Goal: Information Seeking & Learning: Learn about a topic

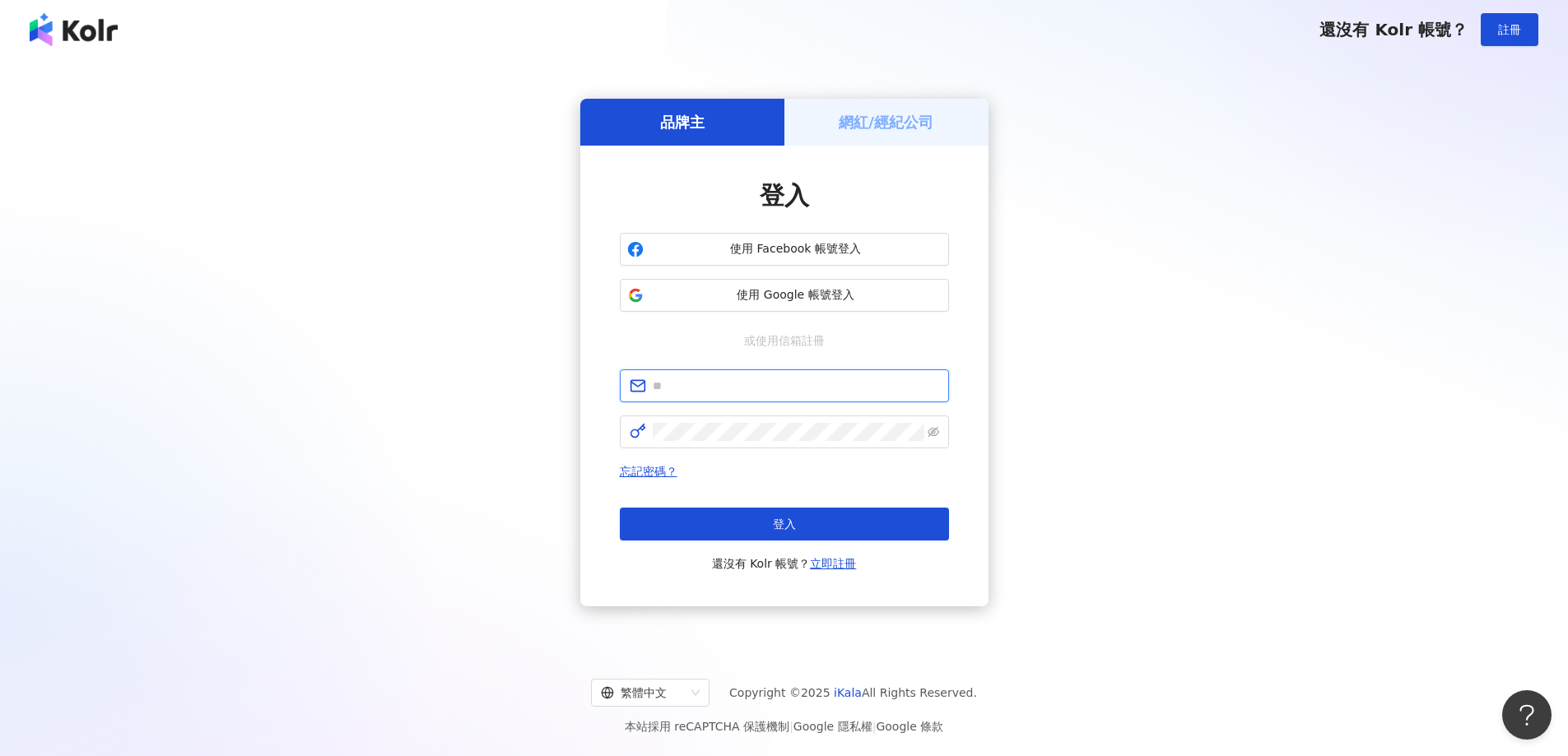
click at [732, 381] on input "text" at bounding box center [796, 386] width 287 height 18
paste input "**********"
type input "**********"
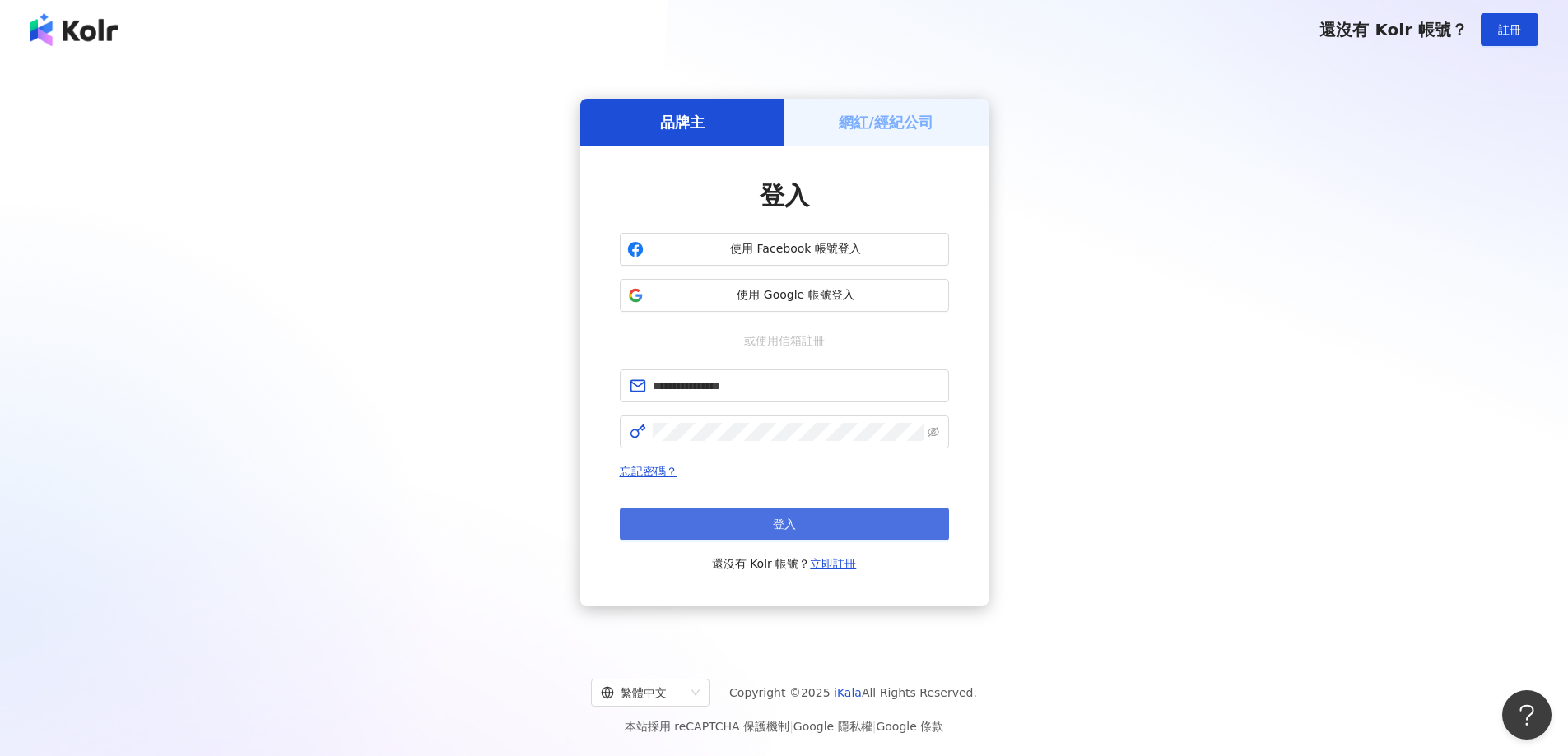
click at [826, 512] on button "登入" at bounding box center [784, 524] width 330 height 33
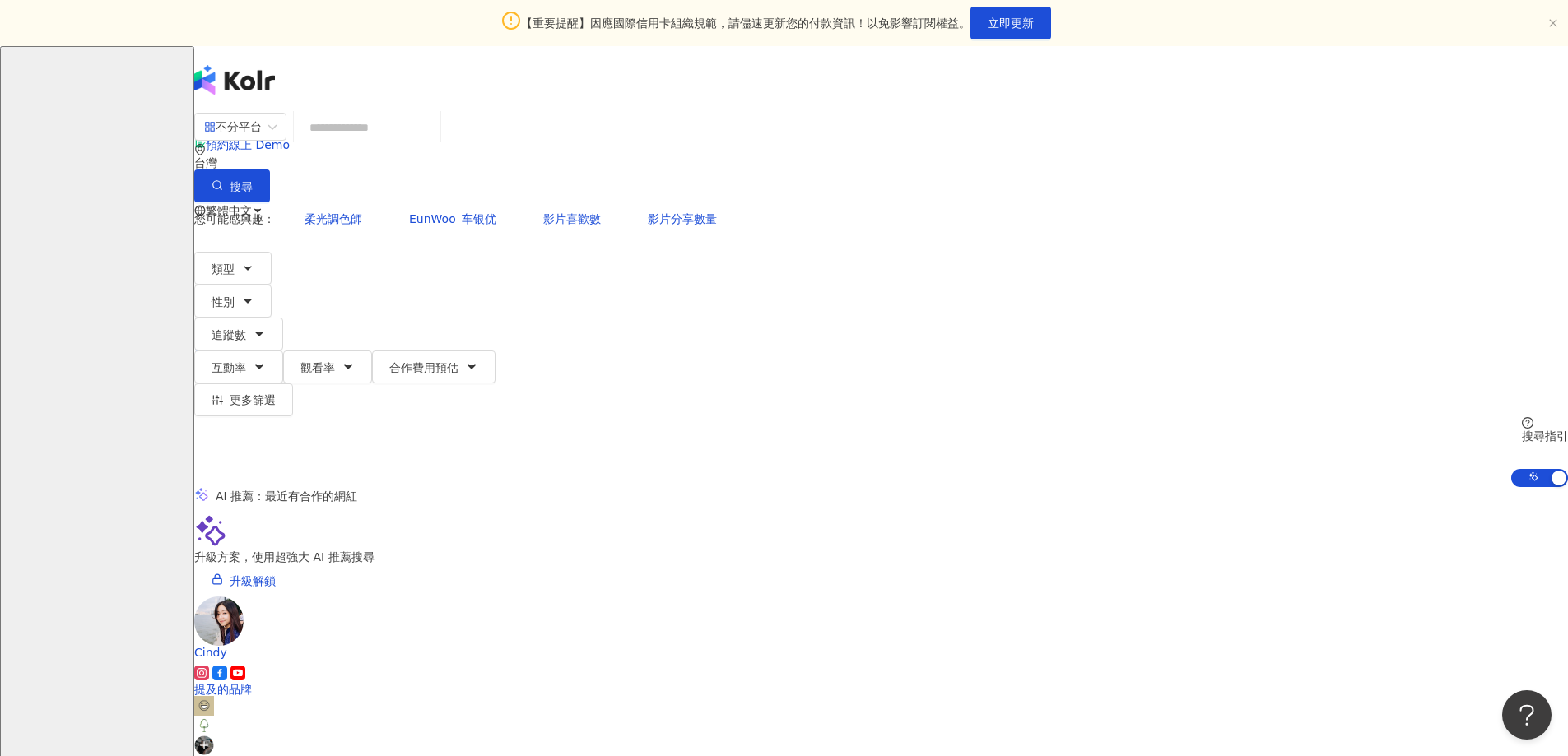
click at [434, 143] on input "search" at bounding box center [366, 127] width 133 height 31
paste input "**********"
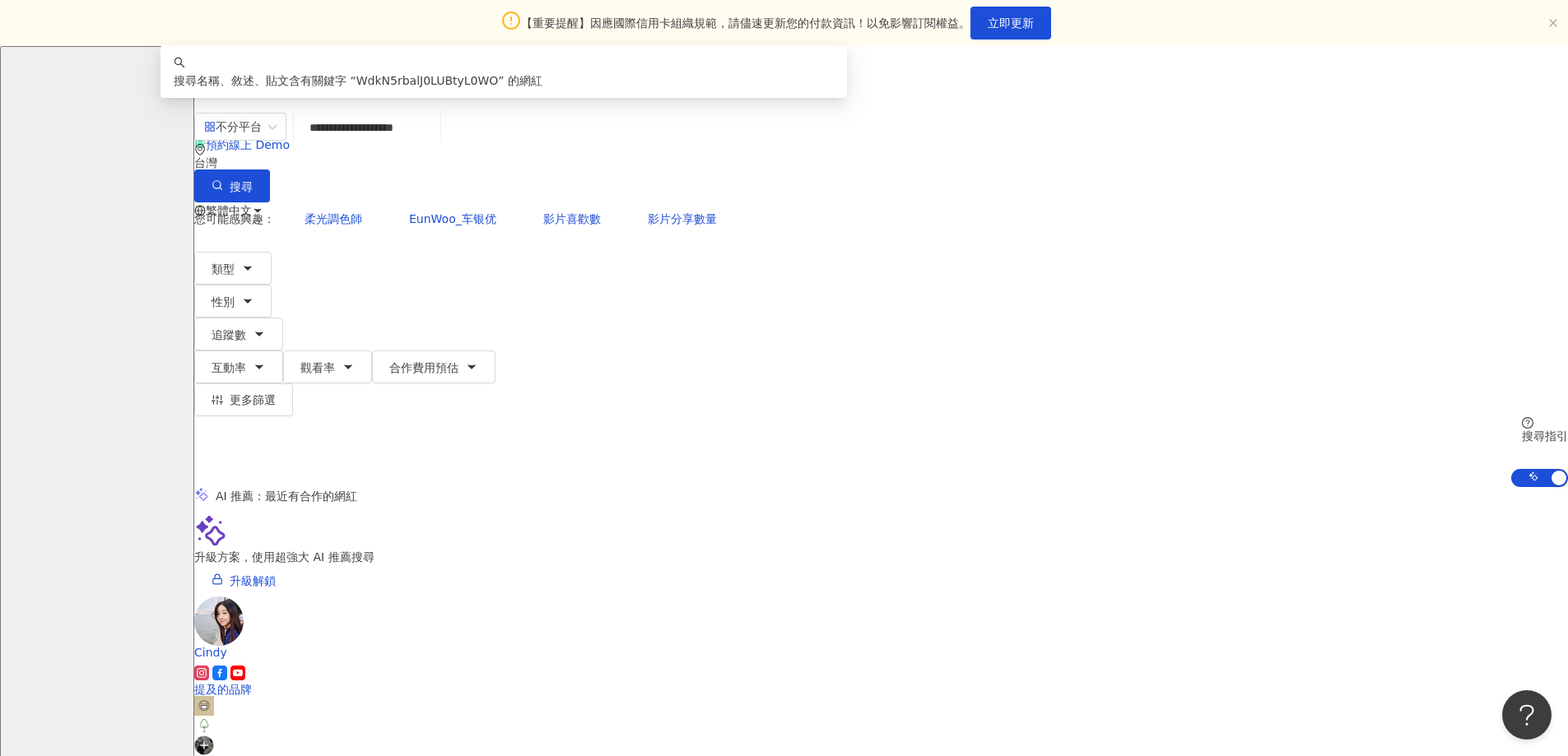
click at [622, 90] on div "搜尋名稱、敘述、貼文含有關鍵字 “ WdkN5rbalJ0LUBtyL0WO ” 的網紅" at bounding box center [503, 80] width 660 height 18
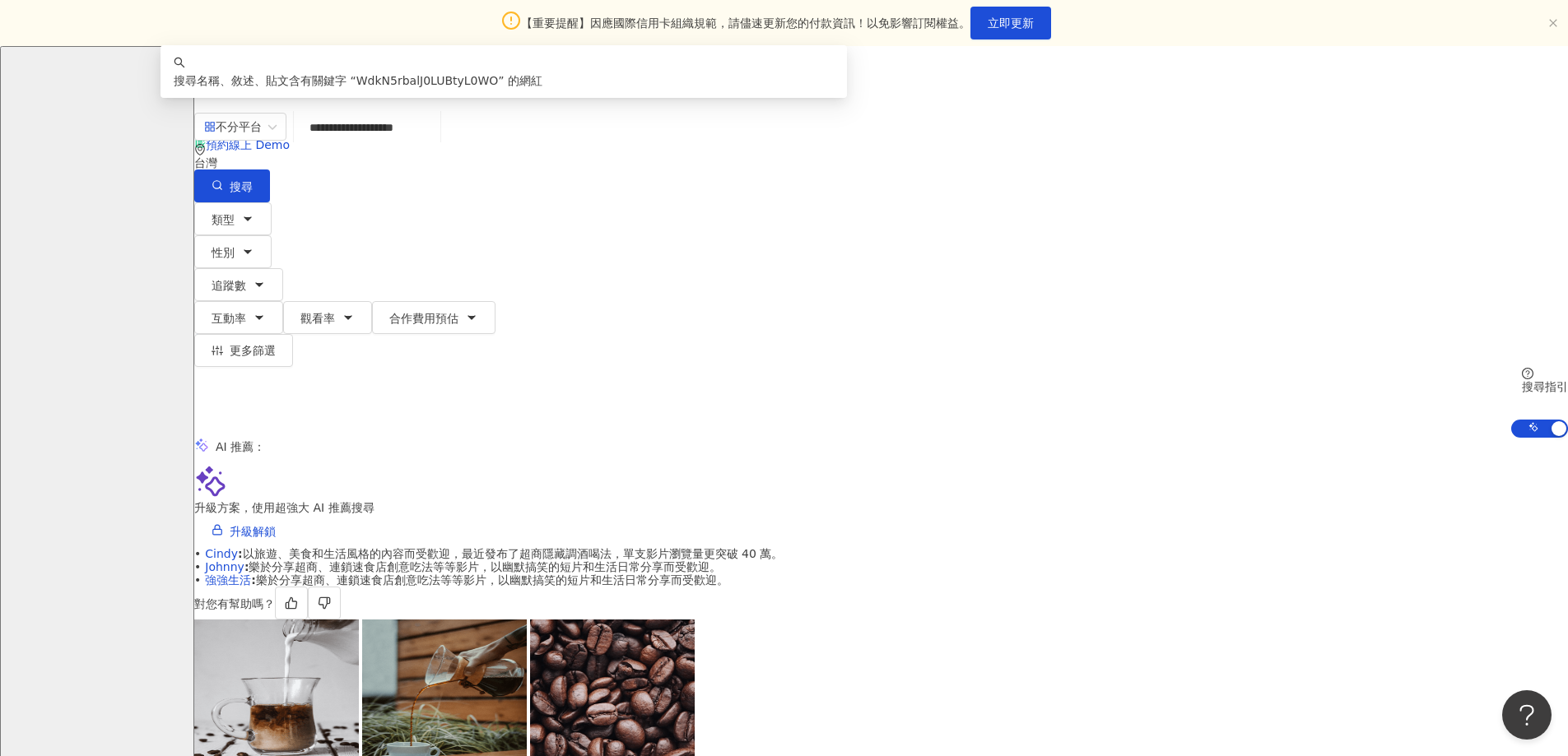
drag, startPoint x: 699, startPoint y: 157, endPoint x: 288, endPoint y: 90, distance: 416.4
paste input "**********"
type input "**********"
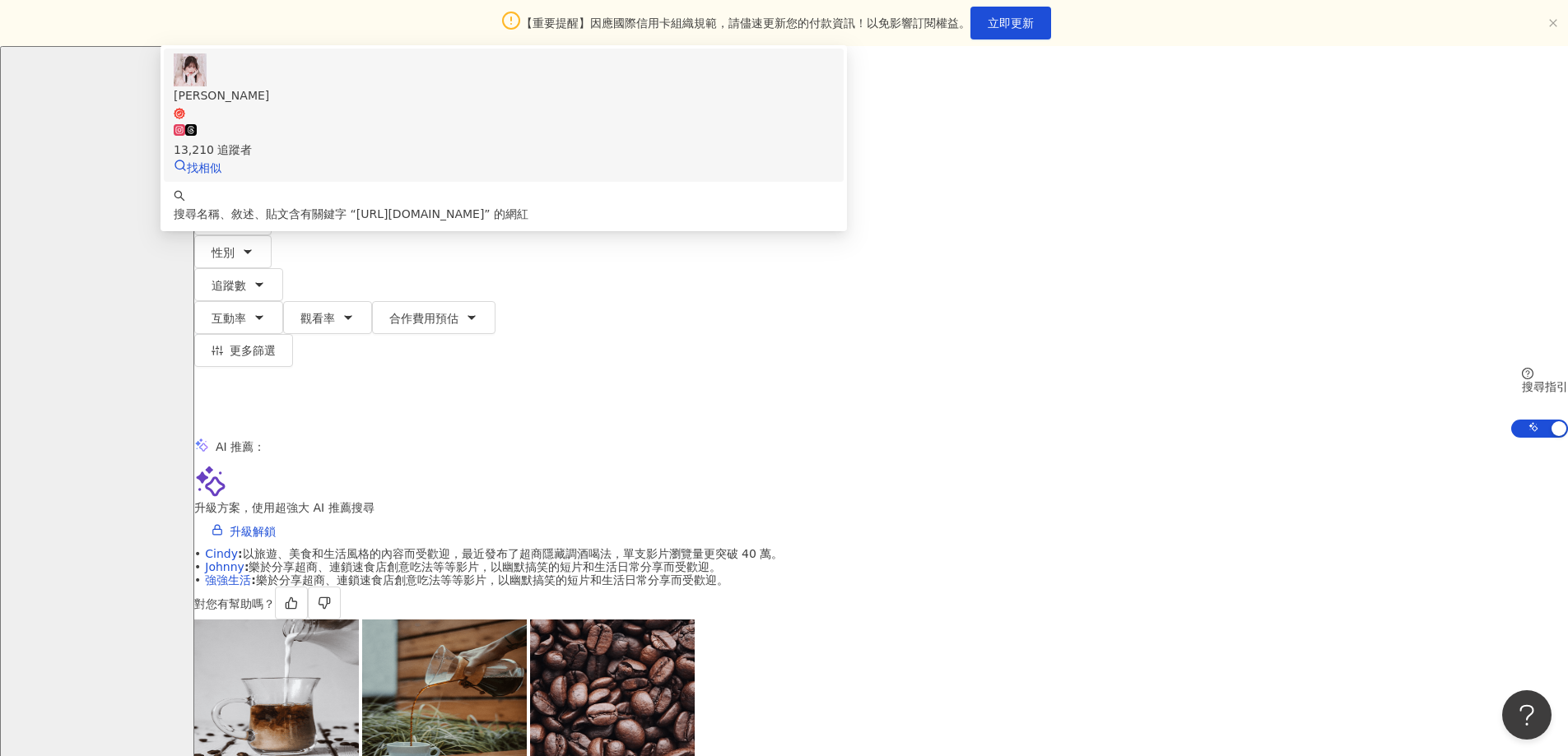
click at [735, 158] on div "13,210 追蹤者" at bounding box center [503, 140] width 660 height 36
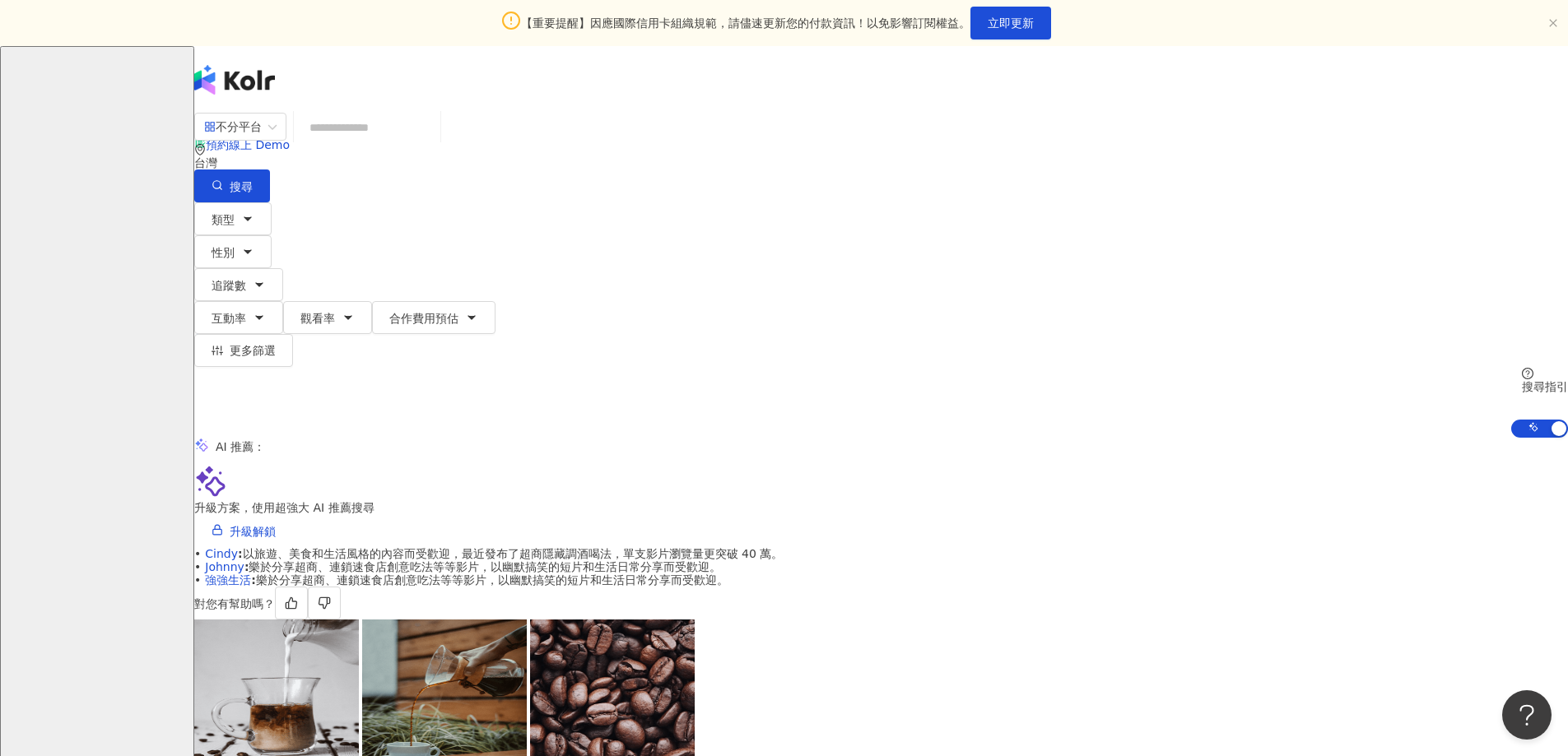
click at [434, 143] on input "search" at bounding box center [366, 127] width 133 height 31
paste input "**********"
type input "**********"
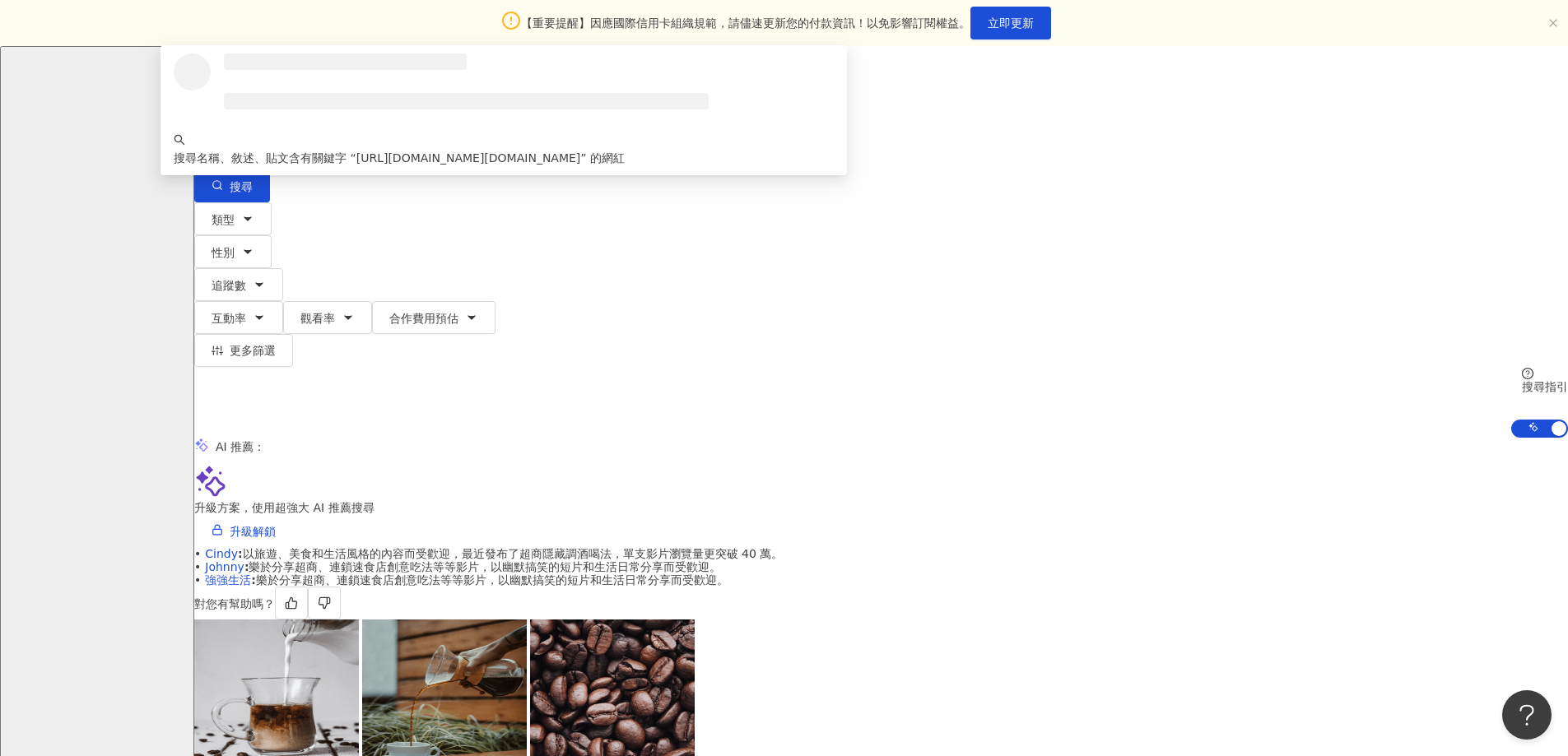
click at [467, 70] on h3 at bounding box center [345, 62] width 243 height 17
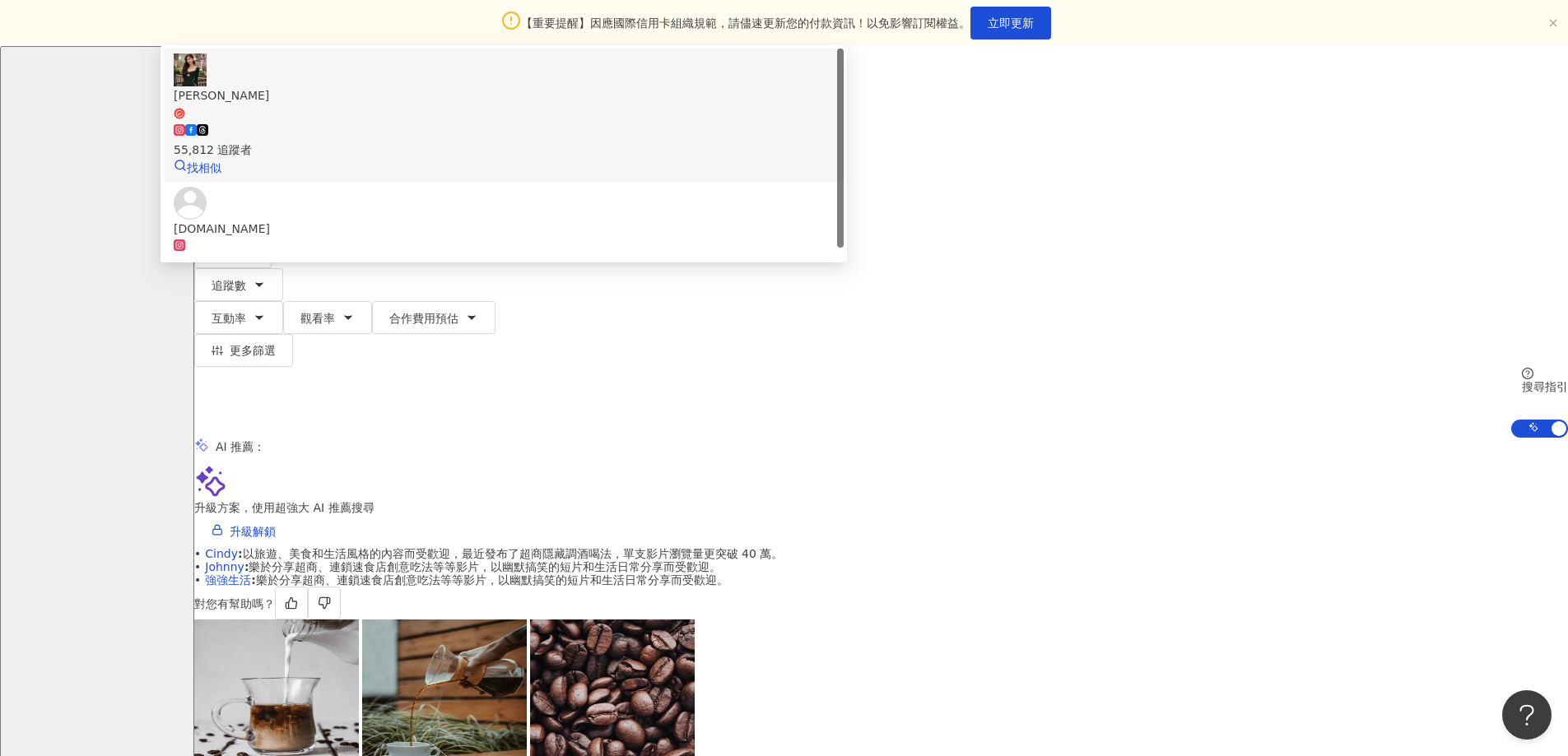
click at [701, 120] on span "[PERSON_NAME]" at bounding box center [503, 103] width 660 height 34
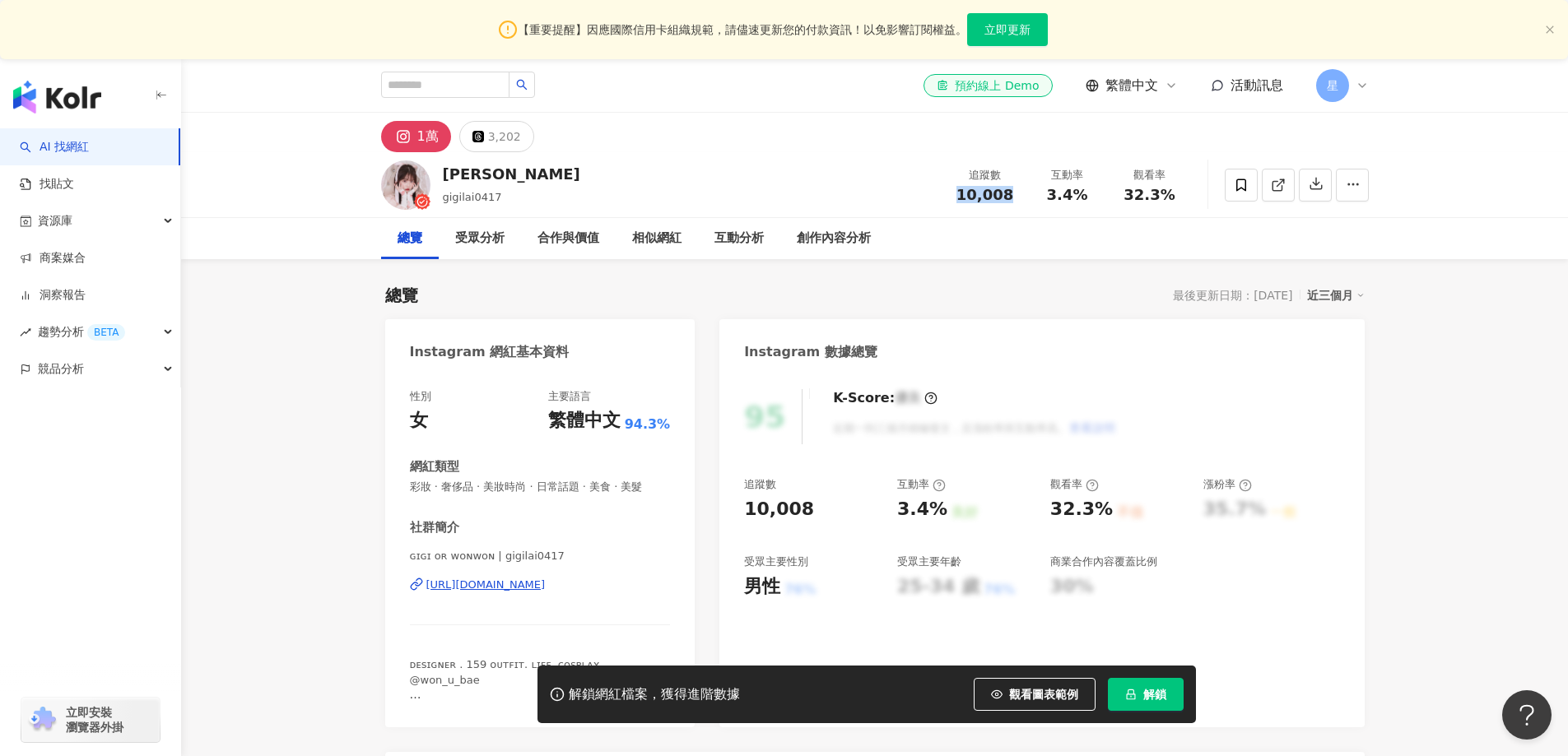
drag, startPoint x: 1010, startPoint y: 199, endPoint x: 1171, endPoint y: 1, distance: 255.2
click at [1012, 199] on div "10,008" at bounding box center [985, 195] width 63 height 17
drag, startPoint x: 1083, startPoint y: 191, endPoint x: 1049, endPoint y: 201, distance: 35.4
click at [1049, 201] on div "3.4%" at bounding box center [1067, 195] width 63 height 17
copy span "3.4%"
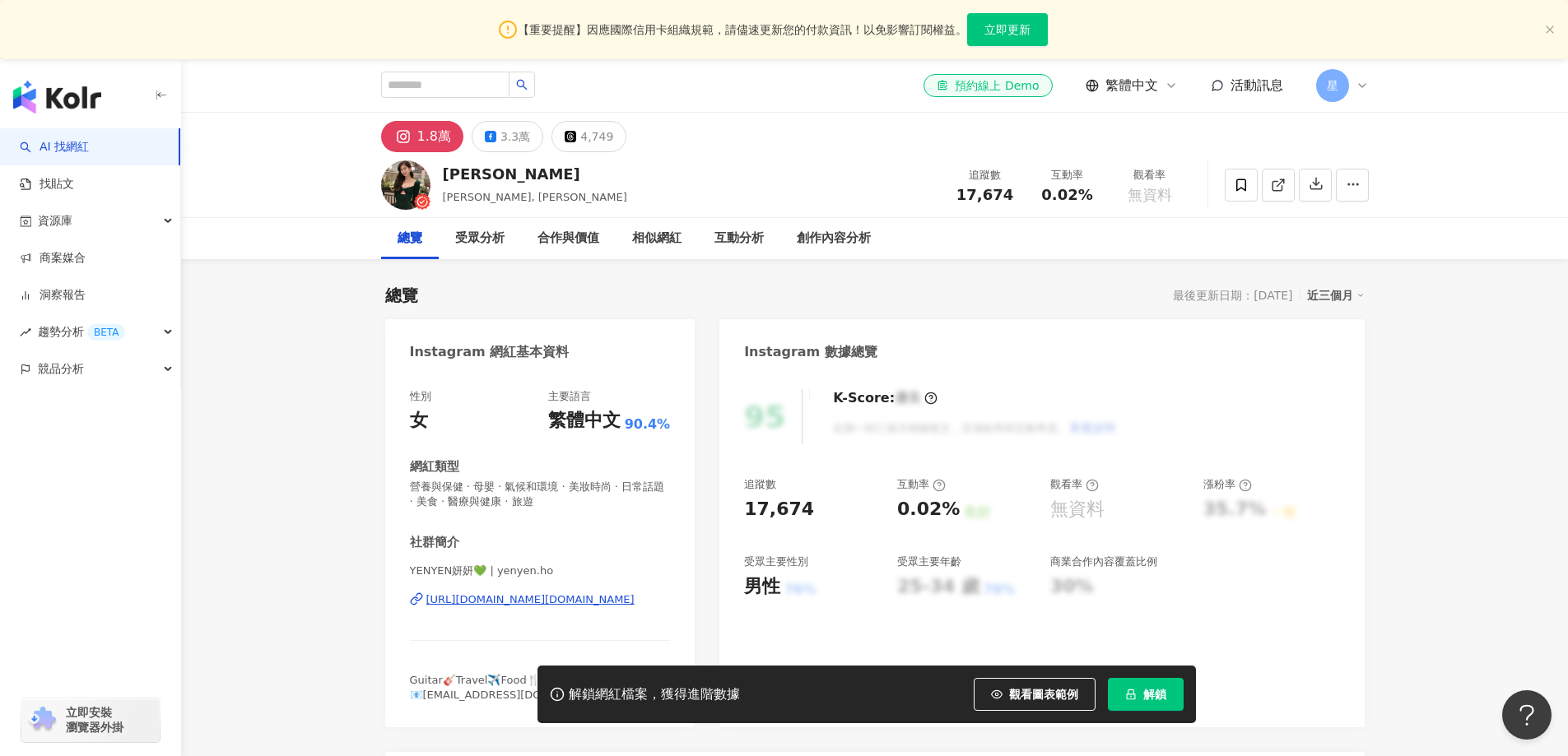
click at [953, 195] on div "追蹤數 17,674" at bounding box center [985, 184] width 82 height 35
click at [514, 122] on button "3.3萬" at bounding box center [506, 136] width 71 height 31
drag, startPoint x: 986, startPoint y: 192, endPoint x: 1008, endPoint y: 148, distance: 49.2
click at [958, 197] on div "33,389" at bounding box center [985, 195] width 63 height 17
drag, startPoint x: 673, startPoint y: 598, endPoint x: 439, endPoint y: 577, distance: 234.9
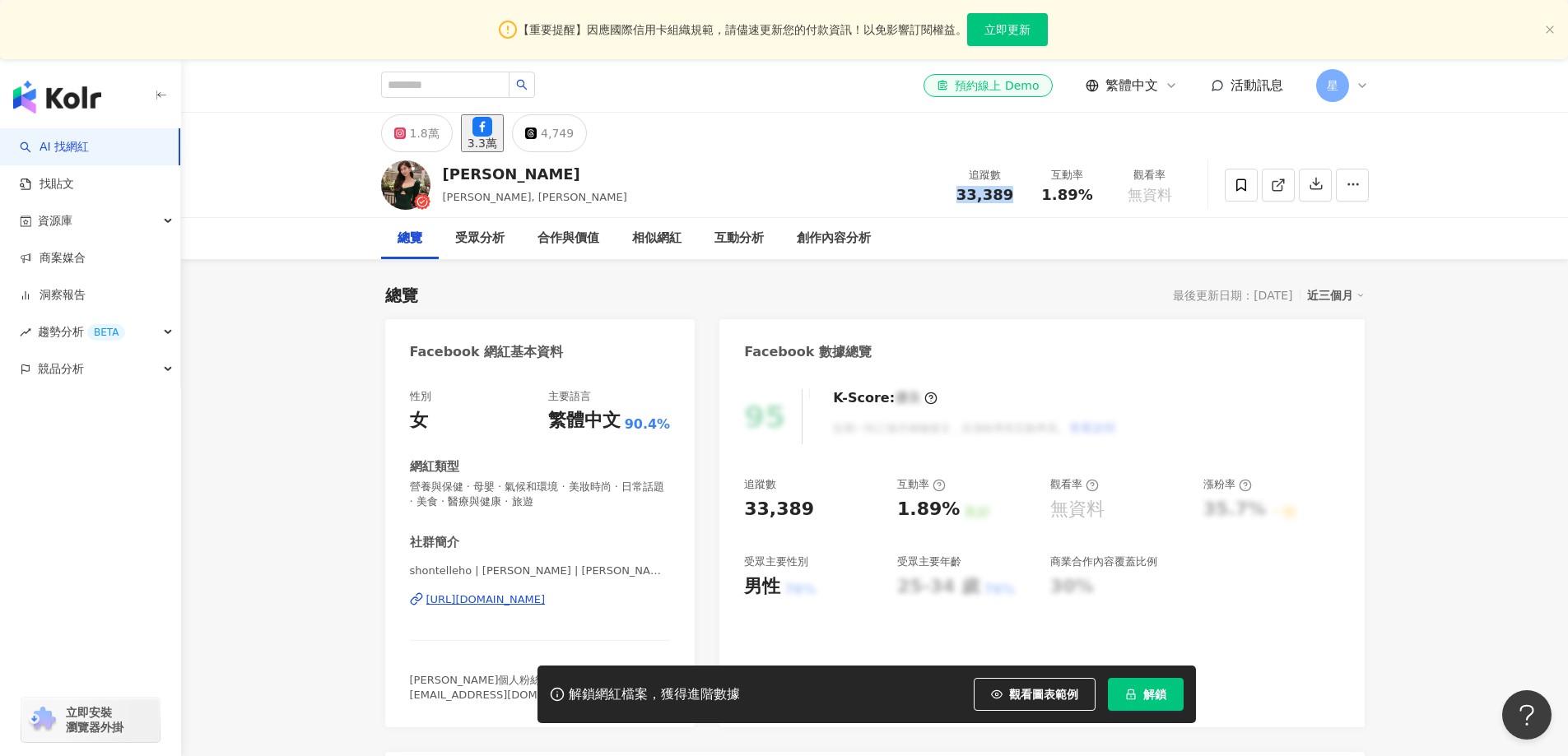
click at [423, 597] on div "性別 女 主要語言 繁體中文 90.4% 網紅類型 營養與保健 · 母嬰 · 氣候和環境 · 美妝時尚 · 日常話題 · 美食 · 醫療與健康 · 旅遊 社群…" at bounding box center [540, 550] width 310 height 355
copy div "[URL][DOMAIN_NAME]"
drag, startPoint x: 1041, startPoint y: 196, endPoint x: 1112, endPoint y: 87, distance: 130.1
click at [1092, 190] on div "1.89%" at bounding box center [1067, 195] width 63 height 17
copy span "1.89%"
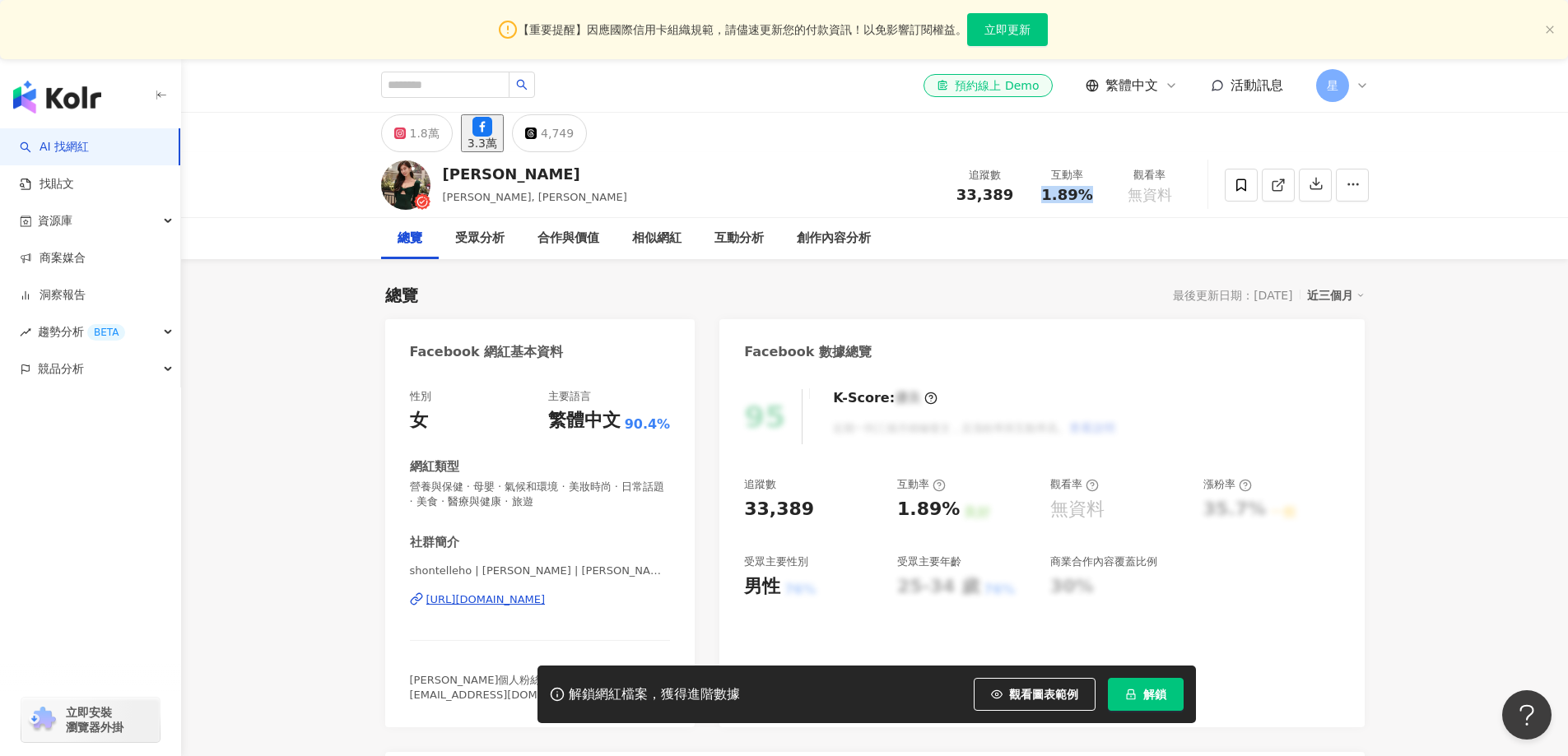
click at [546, 593] on div "[URL][DOMAIN_NAME]" at bounding box center [485, 600] width 119 height 15
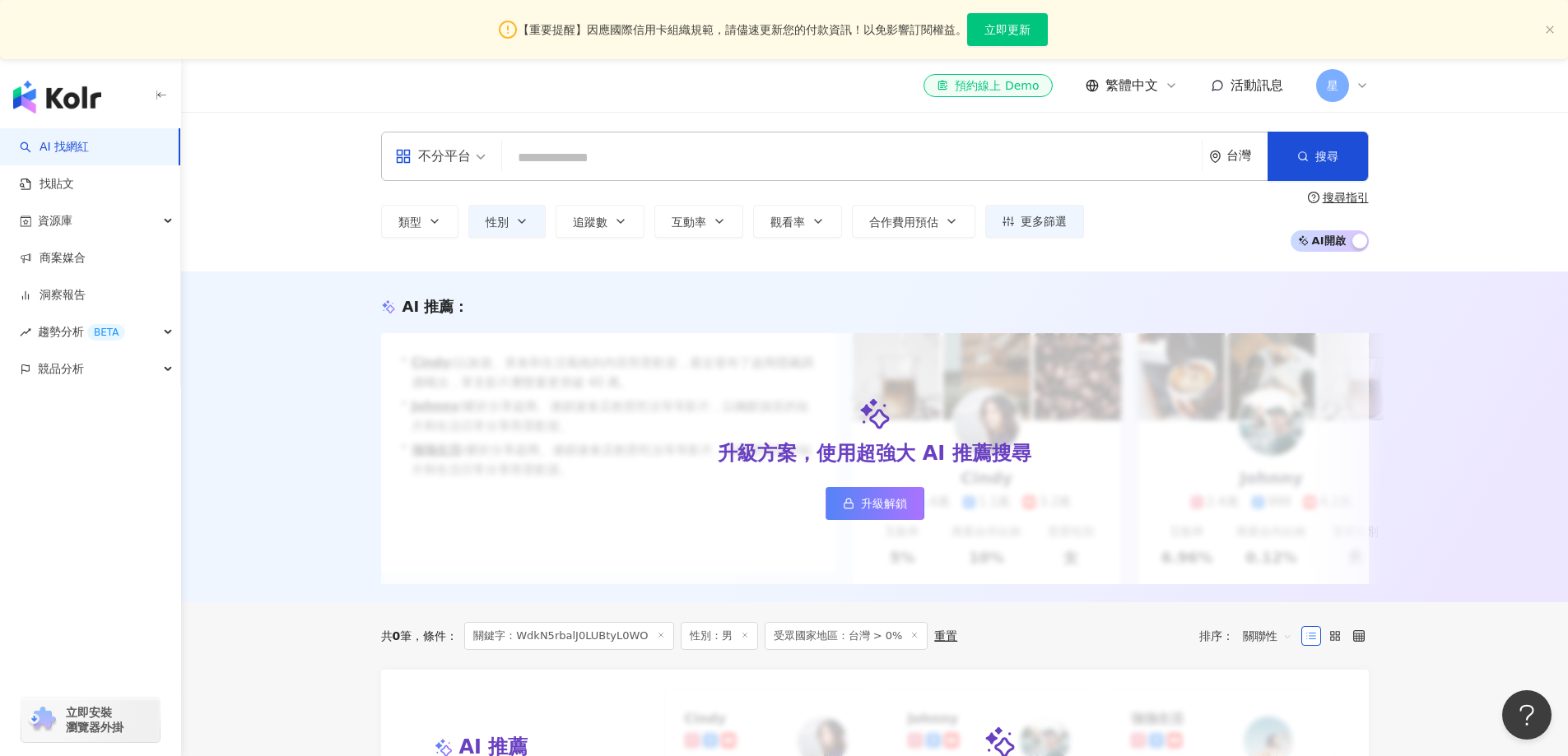
click at [771, 163] on input "search" at bounding box center [852, 158] width 687 height 31
type input "**********"
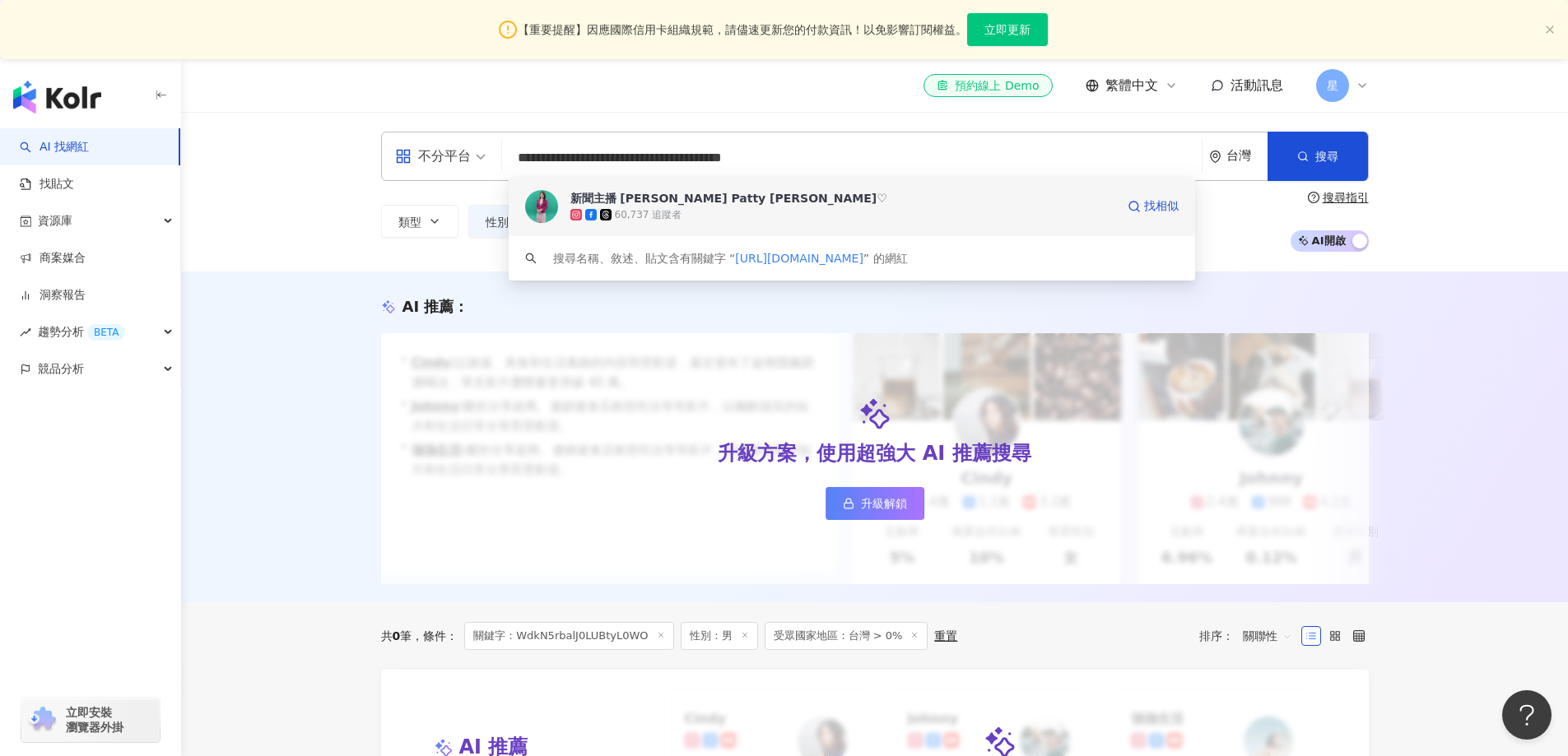
click at [779, 210] on div "60,737 追蹤者" at bounding box center [843, 215] width 545 height 17
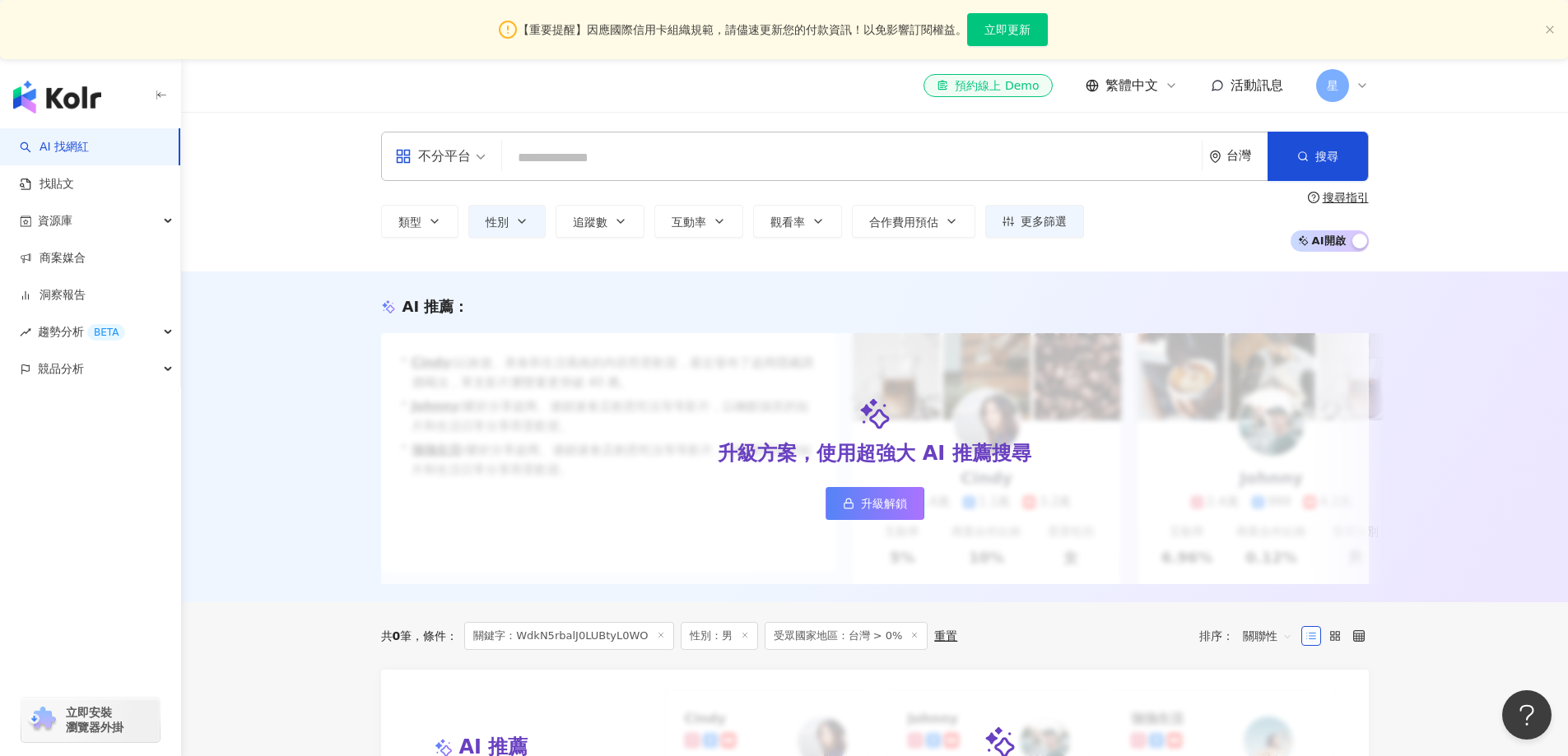
click at [488, 157] on div "不分平台" at bounding box center [440, 156] width 109 height 48
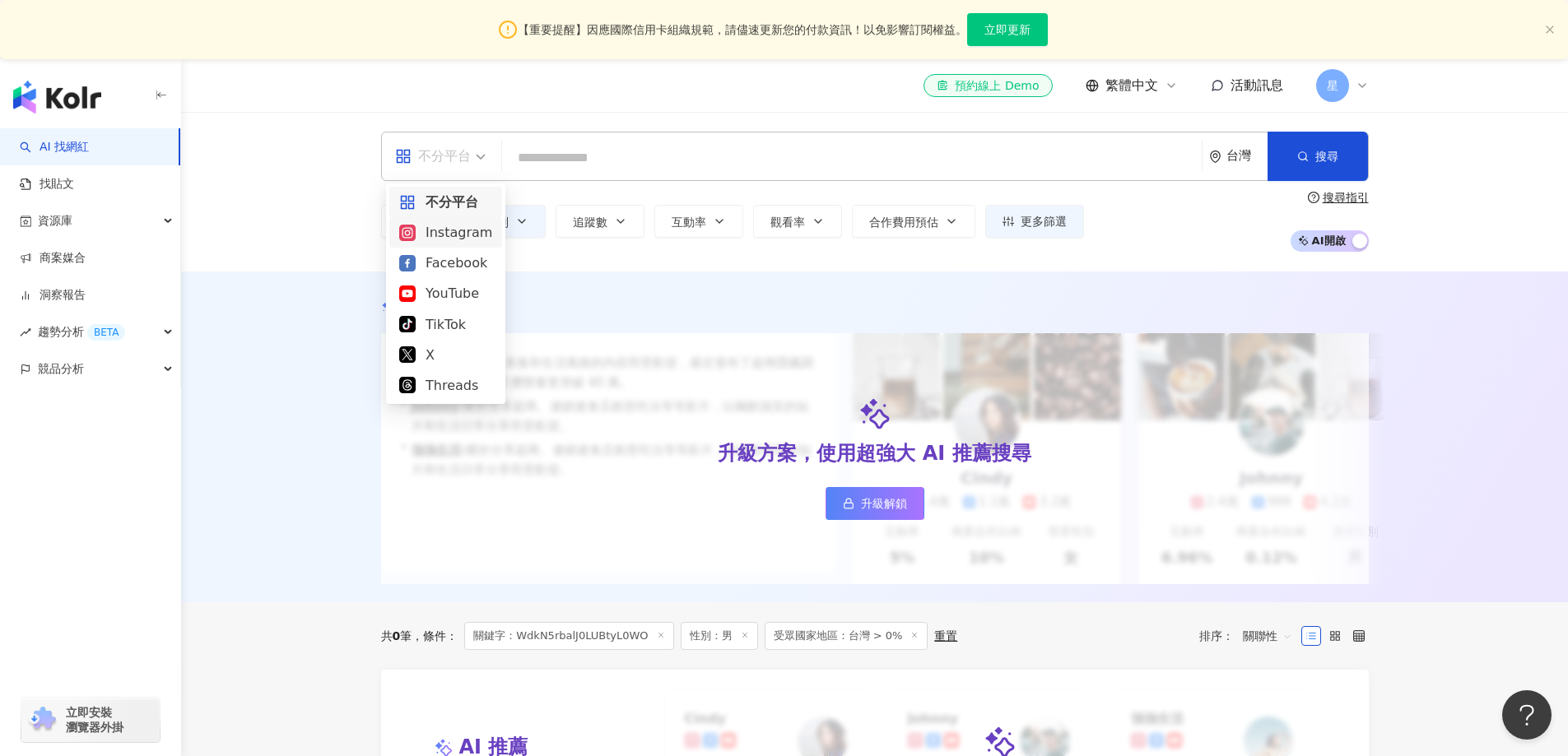
click at [469, 231] on div "Instagram" at bounding box center [445, 232] width 93 height 21
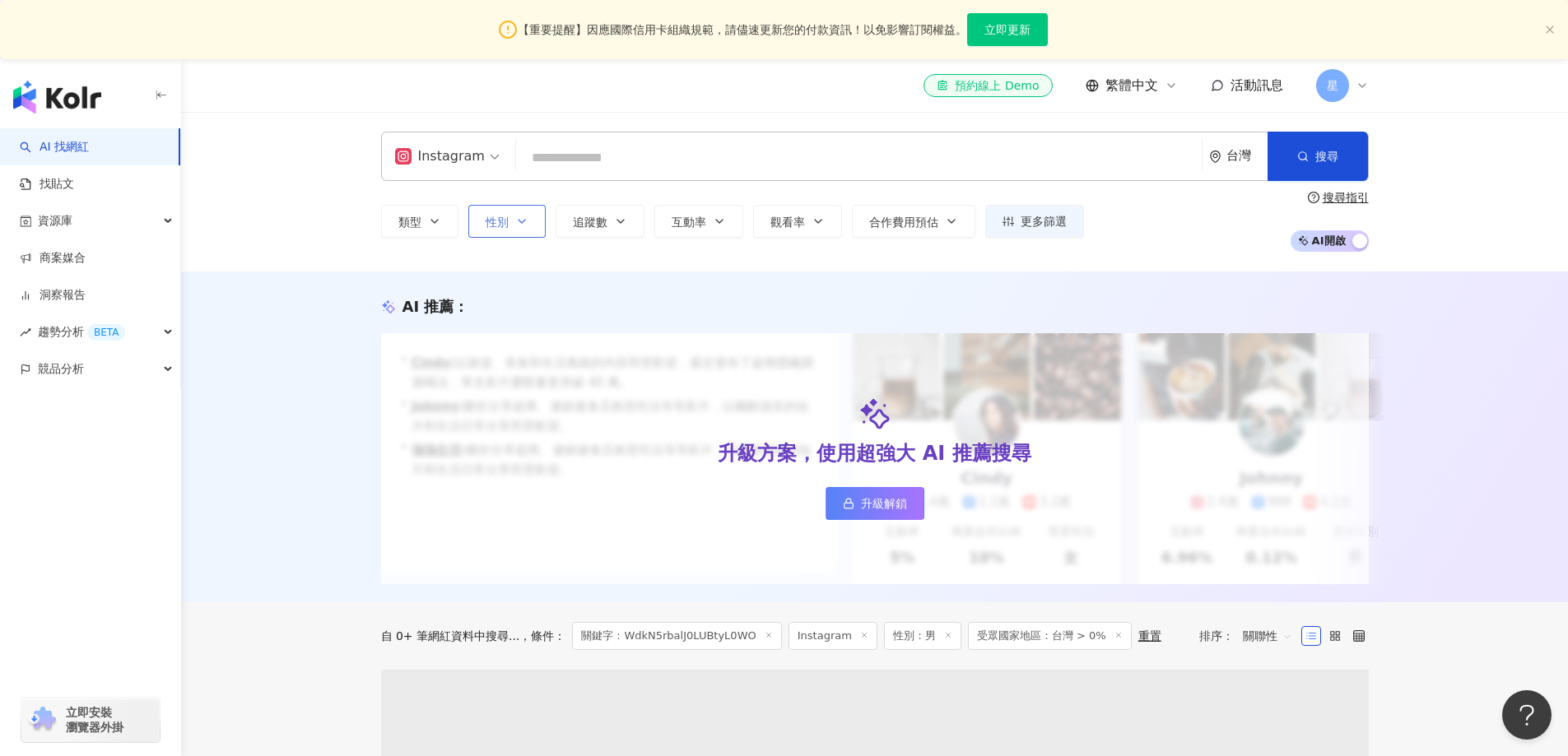
click at [485, 225] on span "性別" at bounding box center [496, 222] width 23 height 13
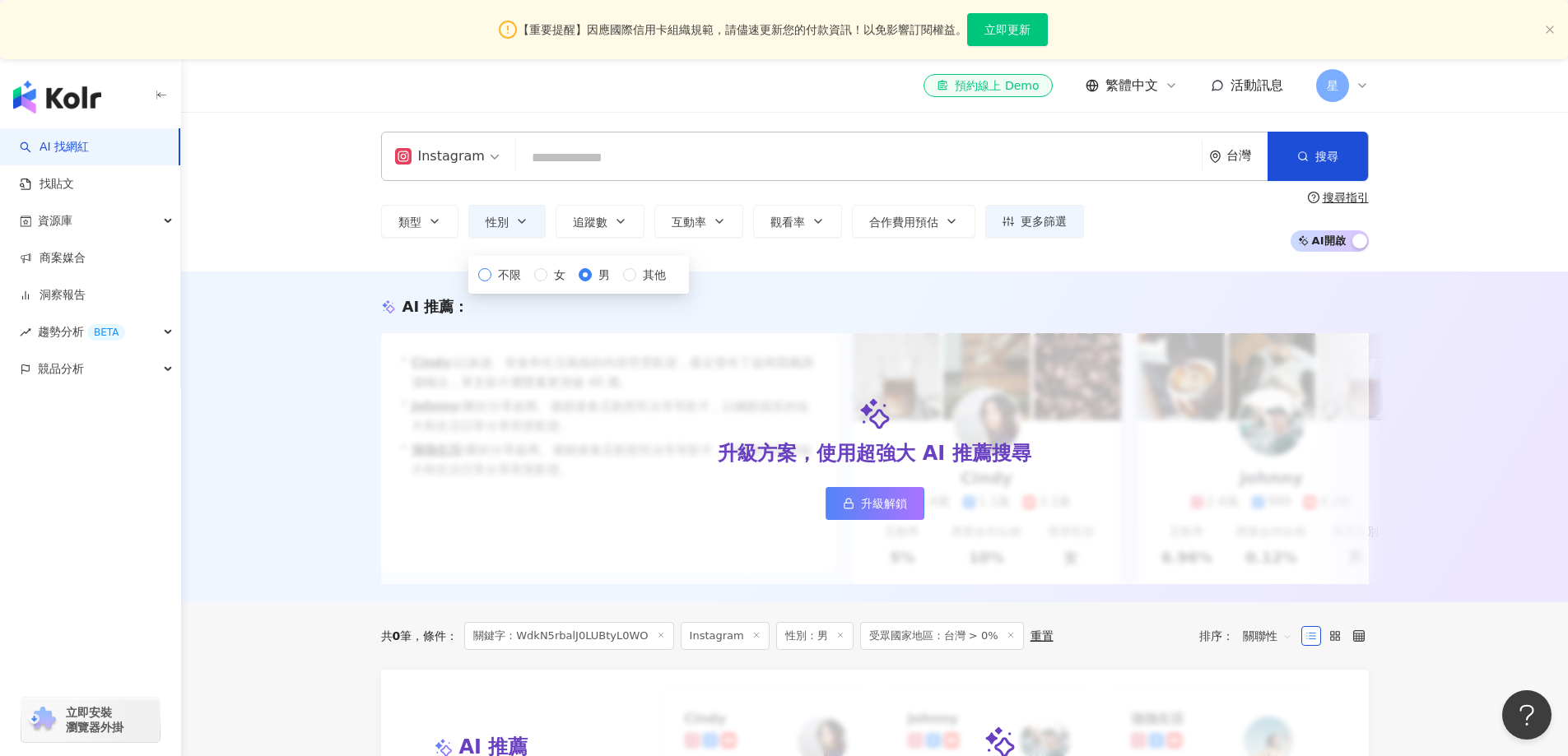
click at [511, 284] on span "不限" at bounding box center [509, 275] width 36 height 18
click at [449, 218] on button "類型" at bounding box center [419, 220] width 77 height 33
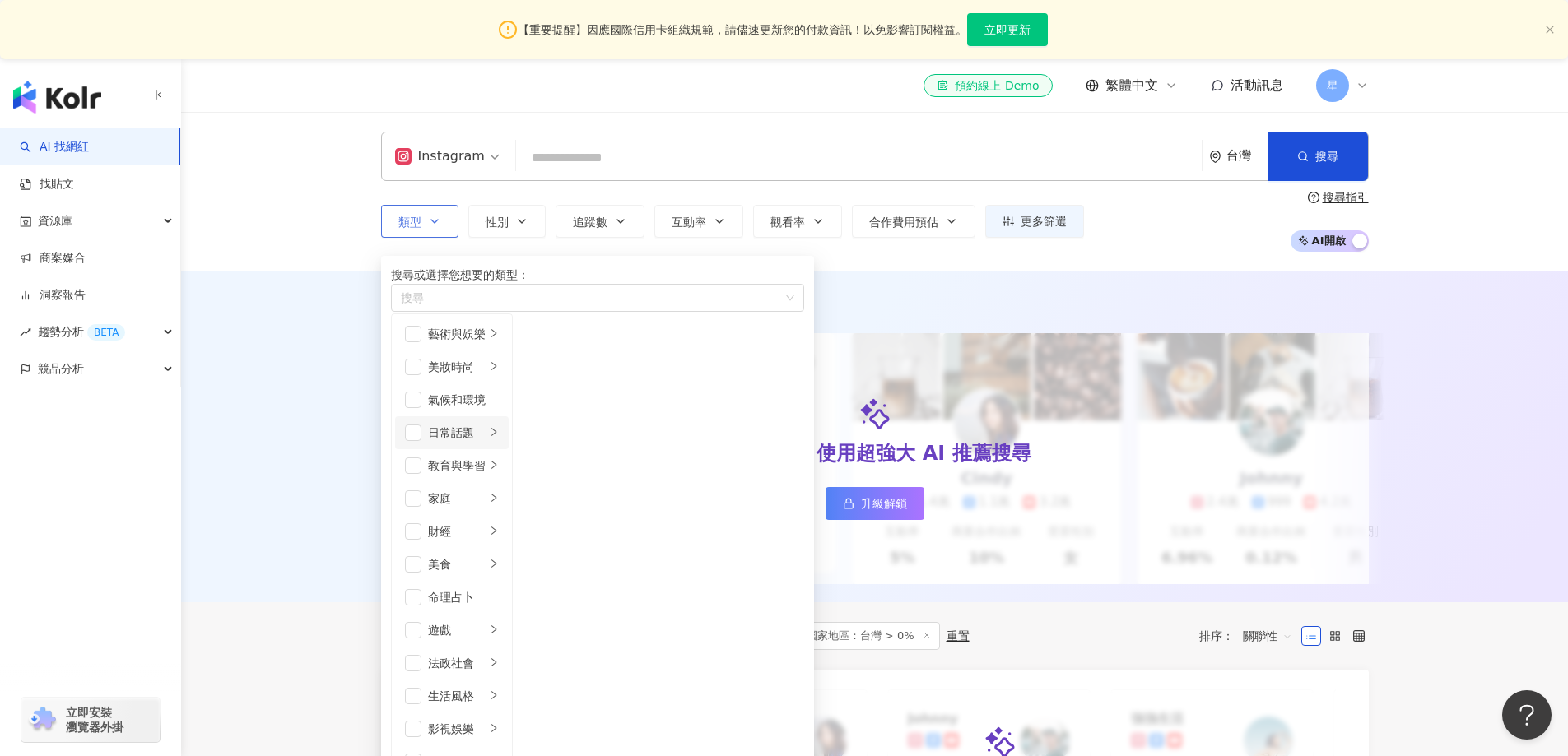
scroll to position [570, 0]
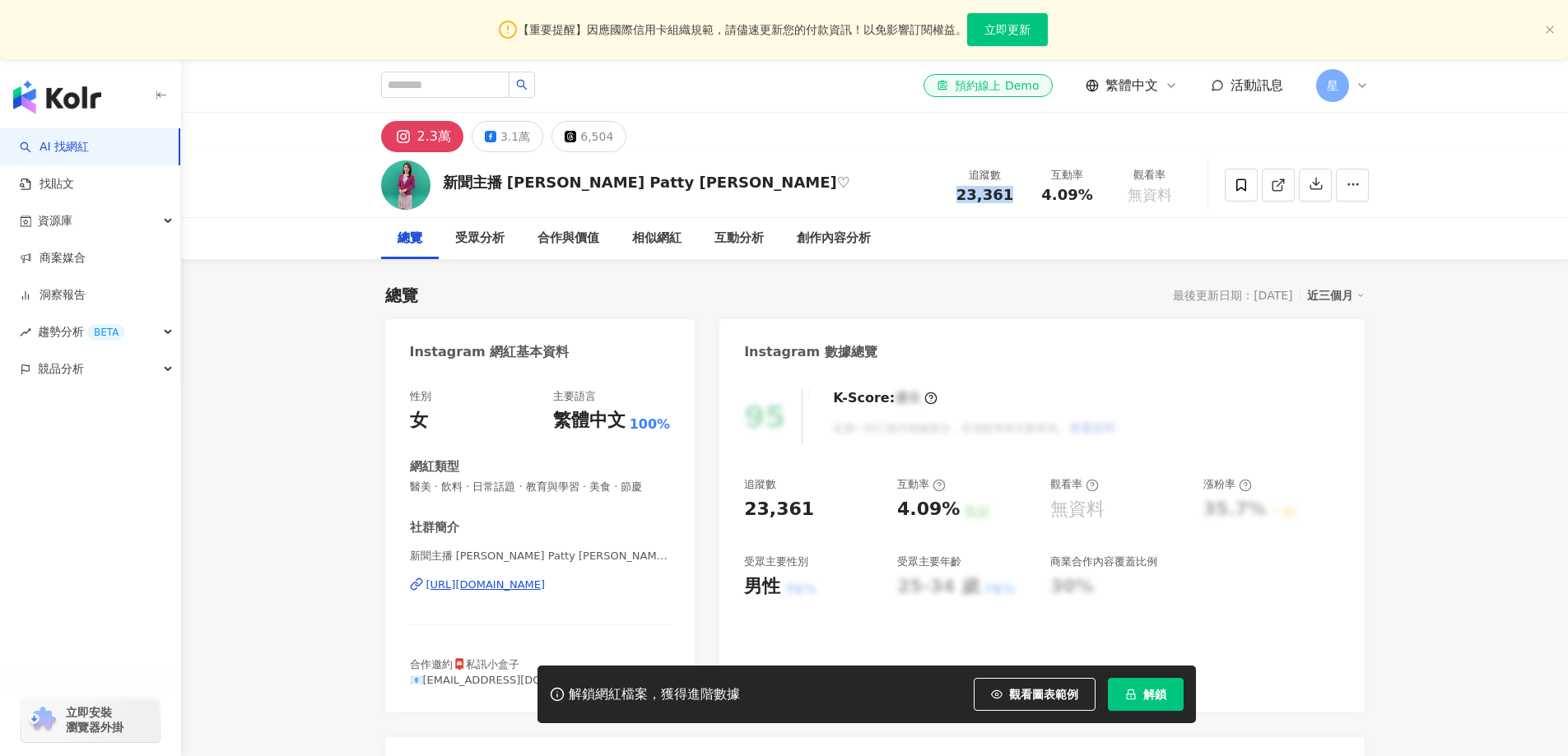
drag, startPoint x: 1017, startPoint y: 202, endPoint x: 959, endPoint y: 189, distance: 59.4
click at [959, 189] on div "追蹤數 23,361" at bounding box center [985, 184] width 82 height 35
drag, startPoint x: 1074, startPoint y: 195, endPoint x: 1042, endPoint y: 200, distance: 32.4
click at [1042, 200] on div "4.09%" at bounding box center [1067, 195] width 63 height 17
copy span "4.09%"
